Goal: Navigation & Orientation: Go to known website

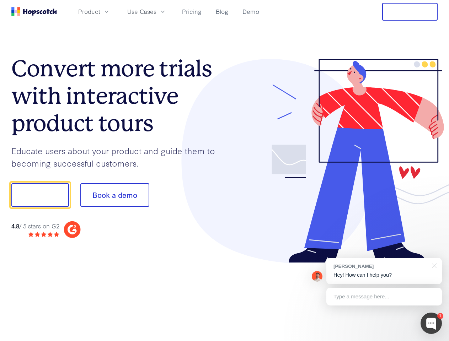
click at [225, 171] on div at bounding box center [331, 161] width 213 height 204
click at [100, 11] on span "Product" at bounding box center [89, 11] width 22 height 9
click at [156, 11] on span "Use Cases" at bounding box center [141, 11] width 29 height 9
click at [410, 12] on button "Free Trial" at bounding box center [409, 12] width 55 height 18
click at [40, 195] on button "Show me!" at bounding box center [40, 194] width 58 height 23
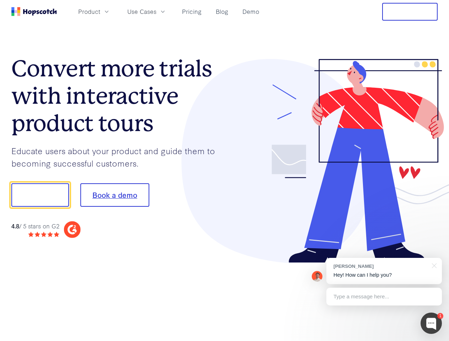
click at [114, 195] on button "Book a demo" at bounding box center [114, 194] width 69 height 23
click at [431, 323] on div at bounding box center [430, 323] width 21 height 21
click at [384, 271] on div "[PERSON_NAME] Hey! How can I help you?" at bounding box center [384, 271] width 116 height 26
click at [433, 265] on div at bounding box center [374, 194] width 133 height 237
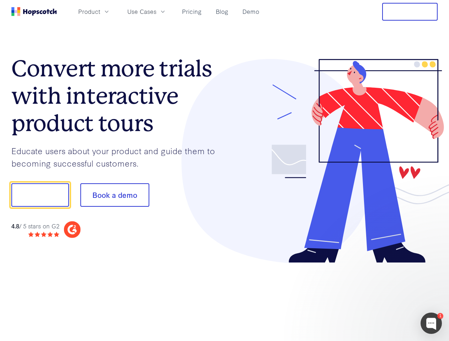
click at [384, 297] on div at bounding box center [374, 242] width 133 height 142
